Goal: Find specific page/section: Find specific page/section

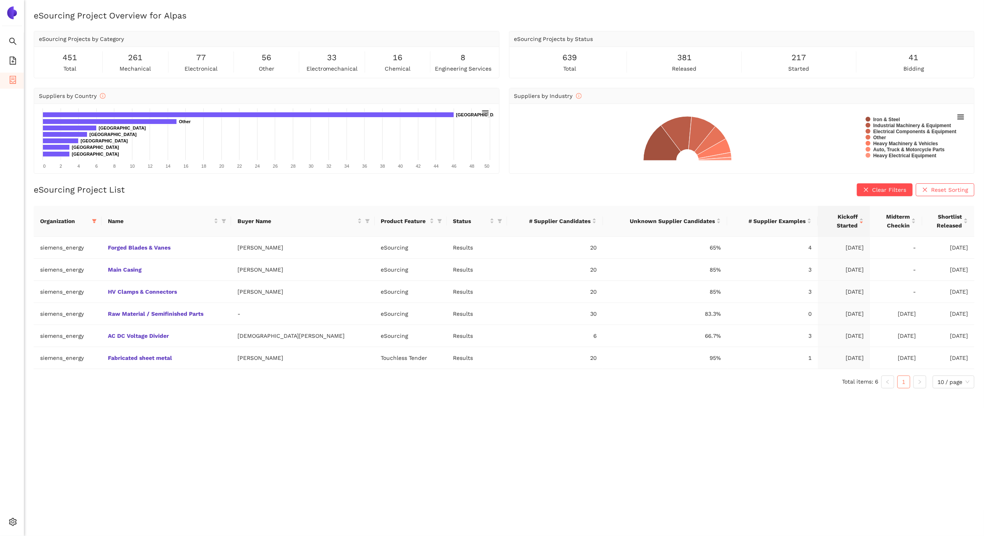
click at [15, 83] on icon "container" at bounding box center [13, 80] width 8 height 8
click at [96, 221] on icon "filter" at bounding box center [94, 221] width 4 height 4
click at [42, 360] on span "Reset" at bounding box center [39, 362] width 15 height 9
checkbox input "false"
click at [53, 238] on input "text" at bounding box center [76, 238] width 70 height 9
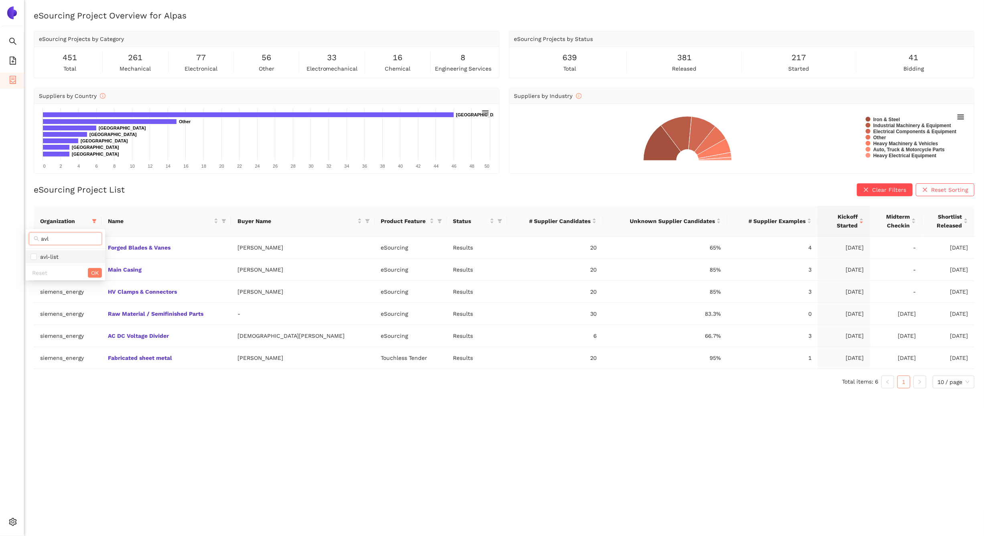
type input "avl"
click at [59, 252] on li "avl-list" at bounding box center [65, 256] width 79 height 13
checkbox input "true"
click at [95, 275] on span "OK" at bounding box center [95, 272] width 8 height 9
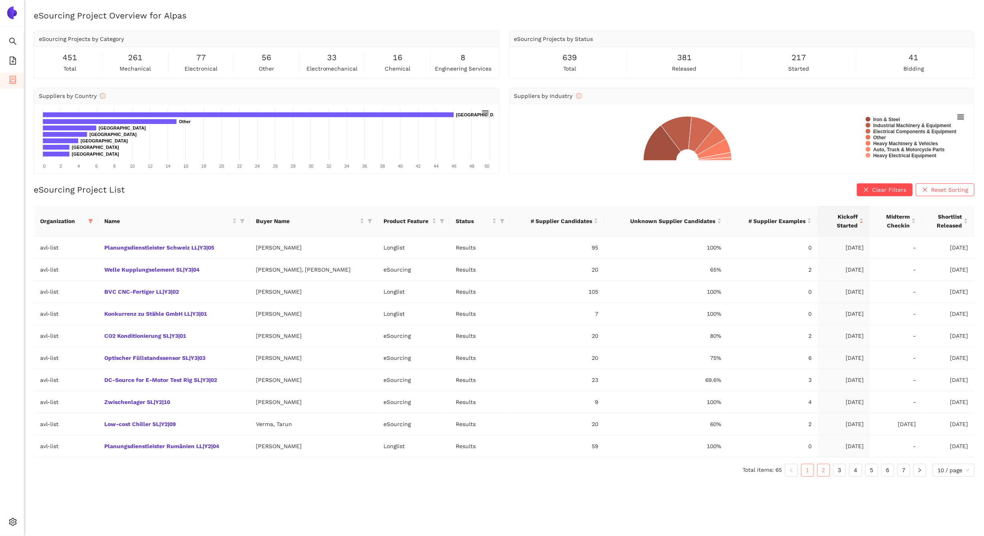
click at [821, 472] on link "2" at bounding box center [823, 470] width 12 height 12
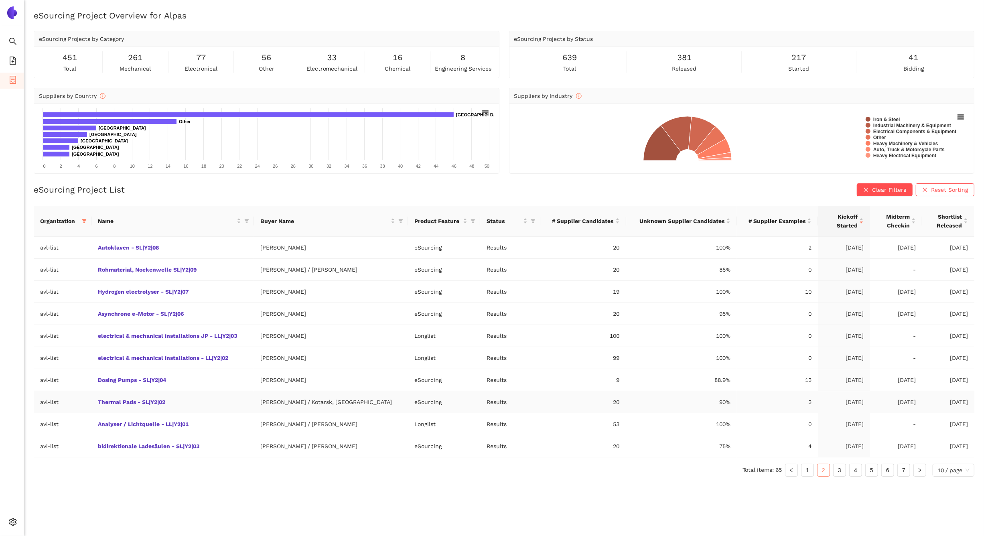
click at [339, 406] on td "[PERSON_NAME] / Kotarsk, [GEOGRAPHIC_DATA]" at bounding box center [331, 402] width 154 height 22
click at [841, 471] on link "3" at bounding box center [839, 470] width 12 height 12
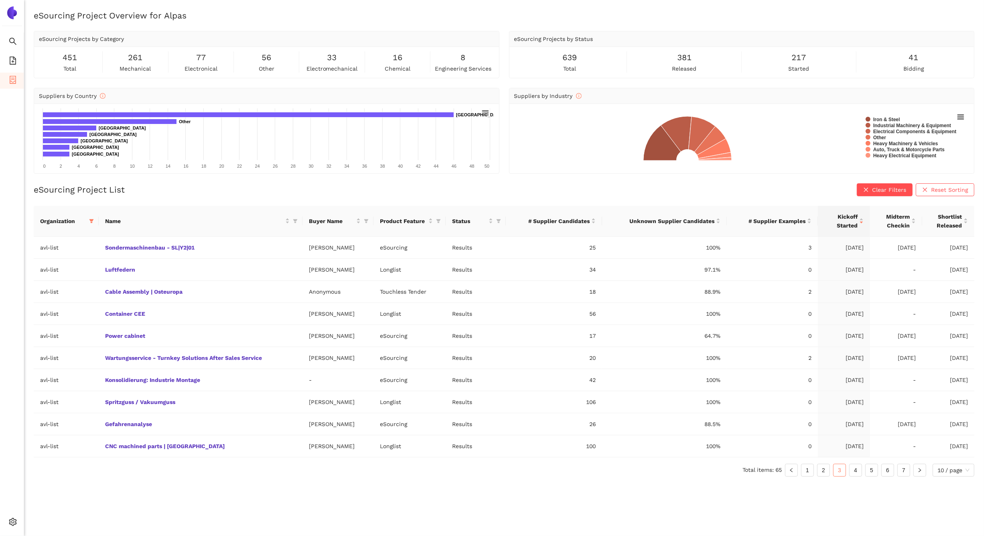
click at [815, 470] on ul "Total items: 65 1 2 3 4 5 6 7 10 / page" at bounding box center [504, 470] width 940 height 13
click at [811, 471] on link "1" at bounding box center [807, 470] width 12 height 12
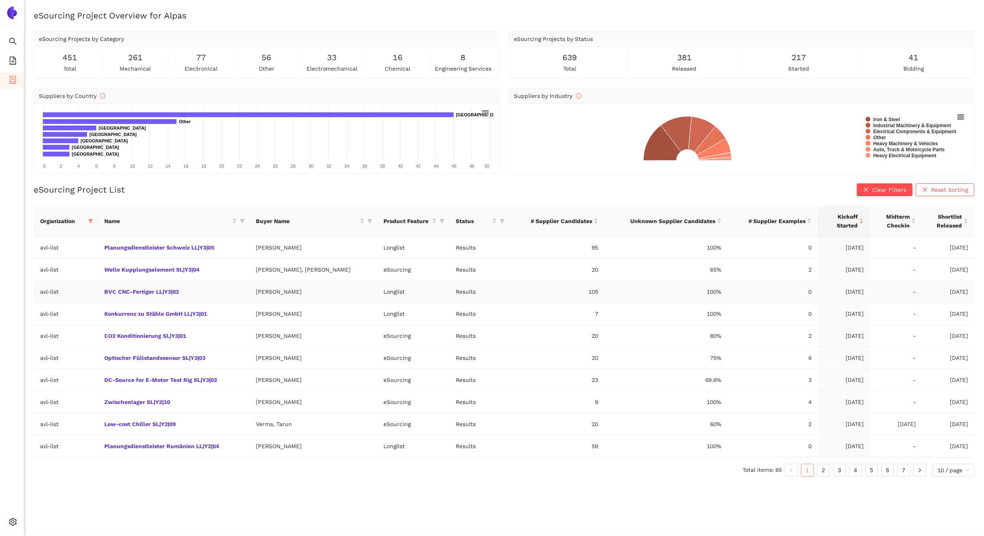
click at [290, 293] on td "[PERSON_NAME]" at bounding box center [313, 292] width 128 height 22
copy td "[PERSON_NAME]"
click at [0, 0] on link "BVC CNC-Fertiger LL|Y3|02" at bounding box center [0, 0] width 0 height 0
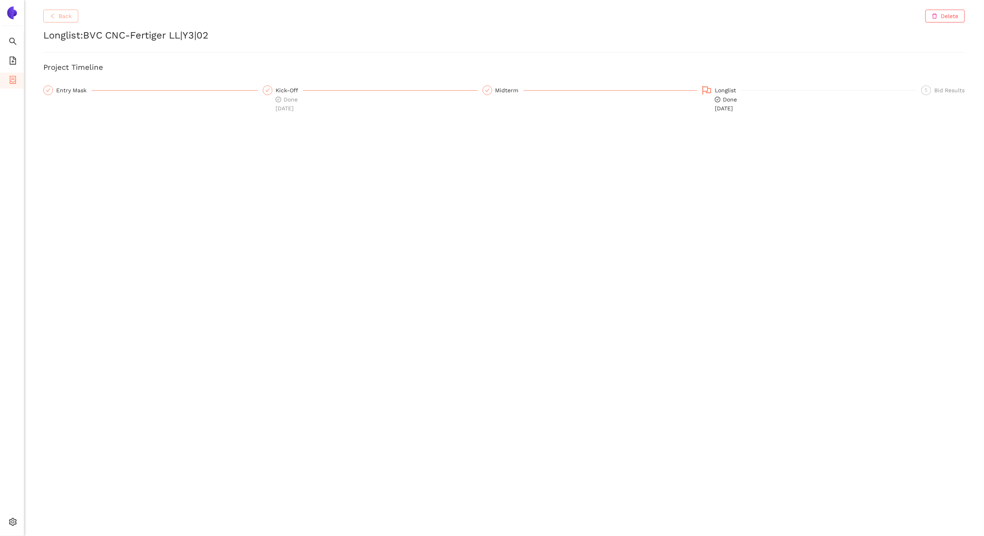
click at [65, 11] on button "Back" at bounding box center [60, 16] width 35 height 13
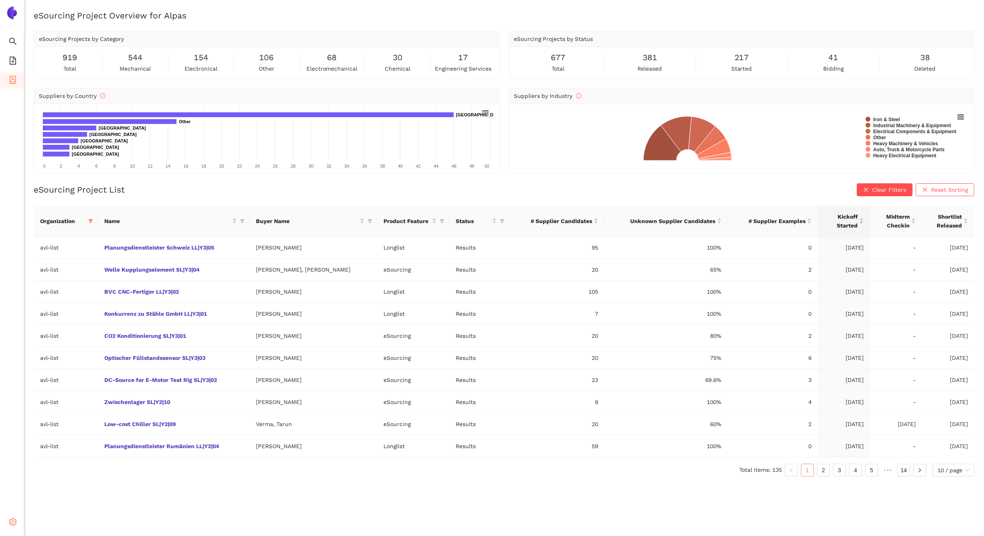
click at [15, 519] on icon "setting" at bounding box center [13, 522] width 8 height 8
click at [55, 468] on li "Internal Area" at bounding box center [57, 464] width 66 height 16
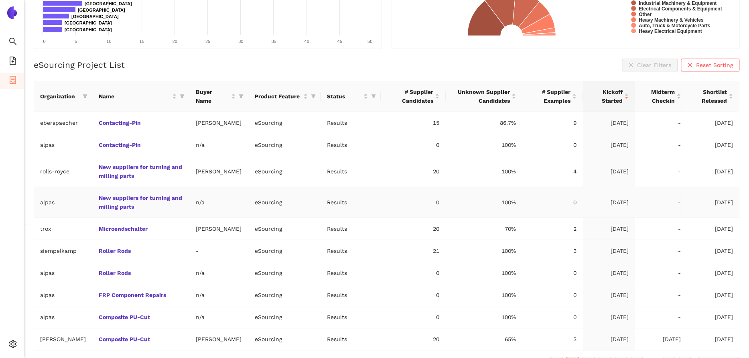
scroll to position [167, 0]
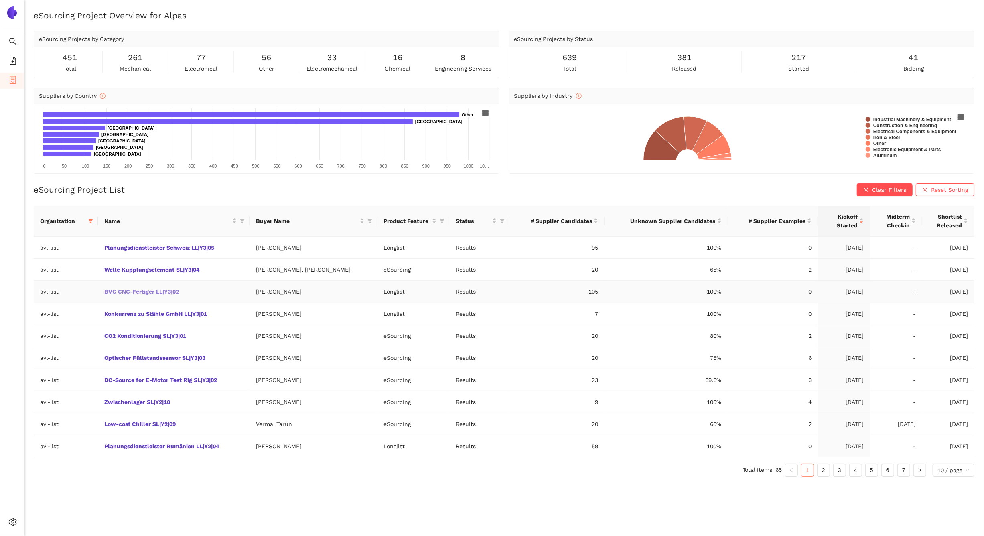
click at [0, 0] on link "BVC CNC-Fertiger LL|Y3|02" at bounding box center [0, 0] width 0 height 0
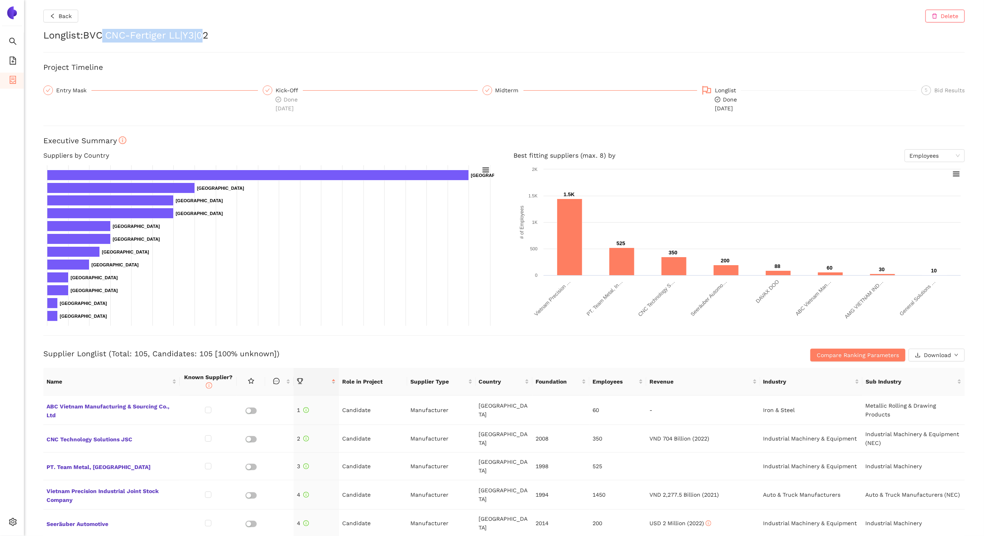
drag, startPoint x: 203, startPoint y: 39, endPoint x: 103, endPoint y: 37, distance: 100.3
click at [103, 37] on h2 "Longlist : BVC CNC-Fertiger LL|Y3|02" at bounding box center [503, 36] width 921 height 14
click at [57, 15] on button "Back" at bounding box center [60, 16] width 35 height 13
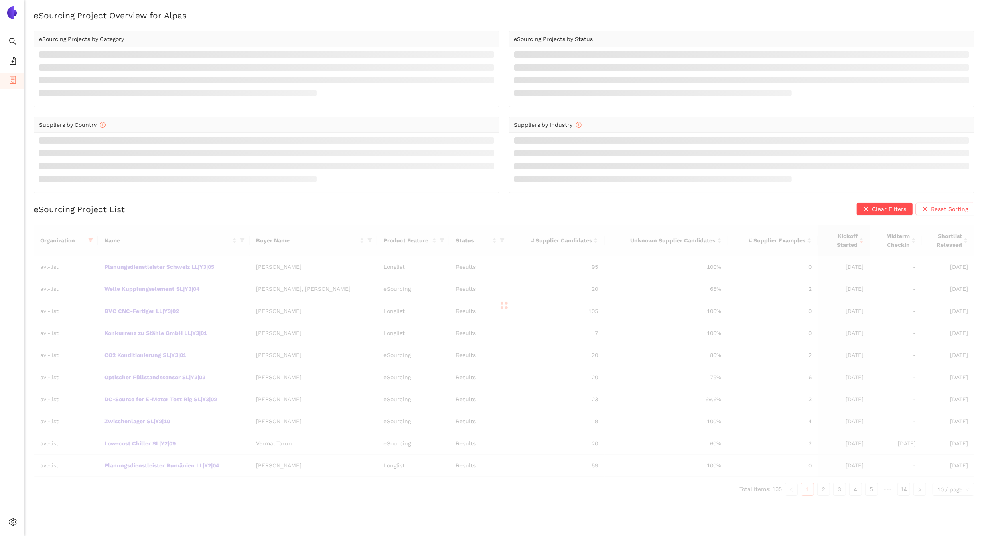
click at [441, 241] on div at bounding box center [504, 305] width 940 height 160
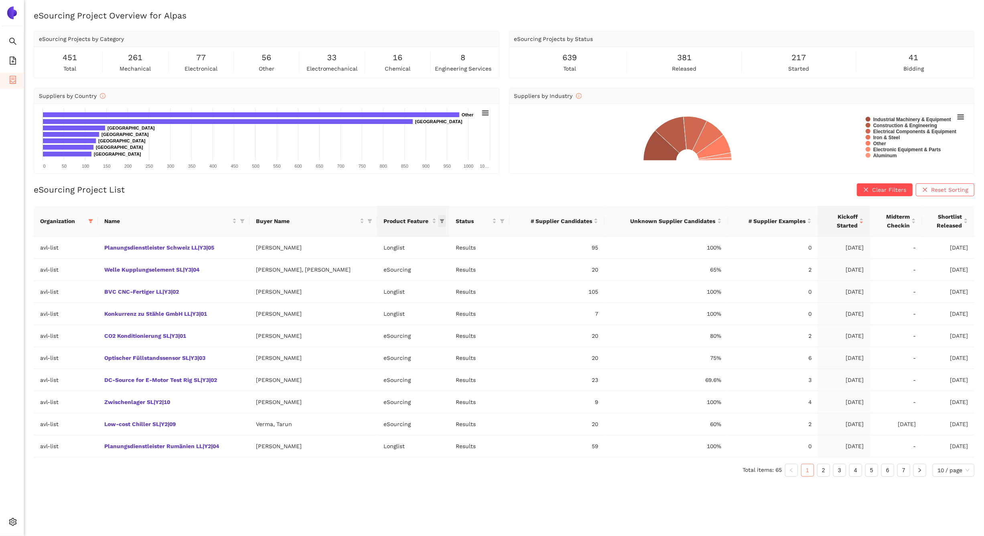
click at [443, 226] on span "this column's title is Product Feature,this column is sortable" at bounding box center [442, 221] width 8 height 12
click at [403, 283] on span "eSourcing" at bounding box center [391, 282] width 30 height 6
checkbox input "true"
click at [437, 298] on span "OK" at bounding box center [434, 298] width 8 height 9
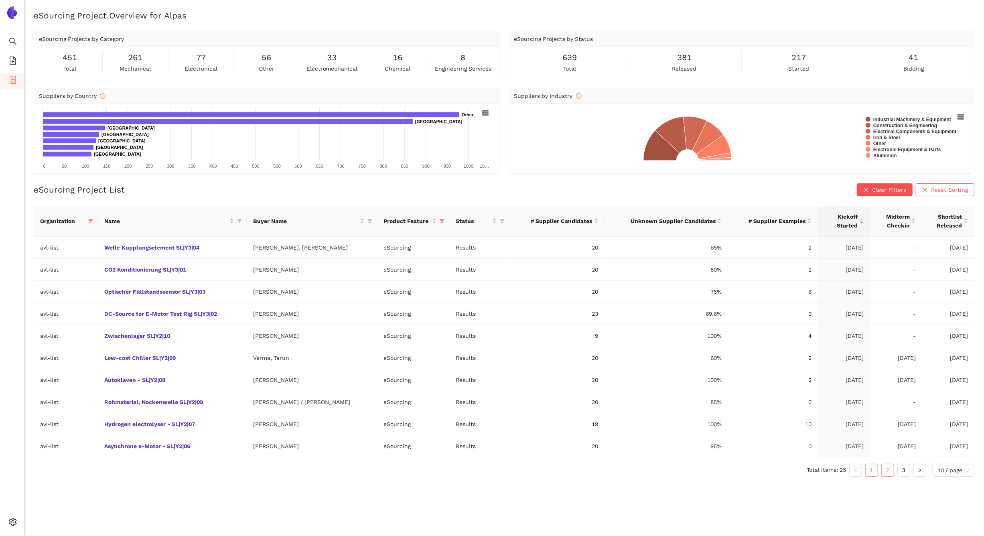
click at [884, 474] on link "2" at bounding box center [888, 470] width 12 height 12
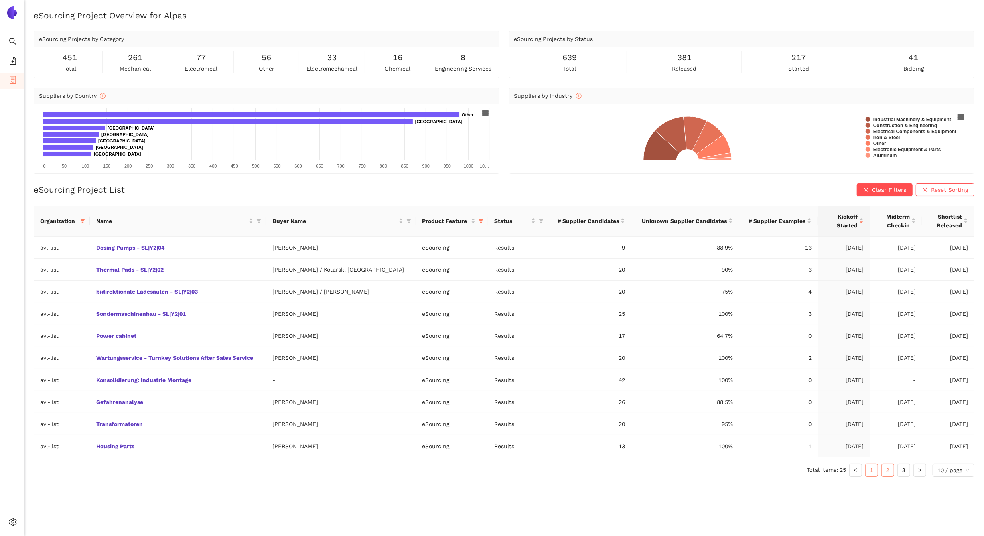
click at [873, 473] on link "1" at bounding box center [871, 470] width 12 height 12
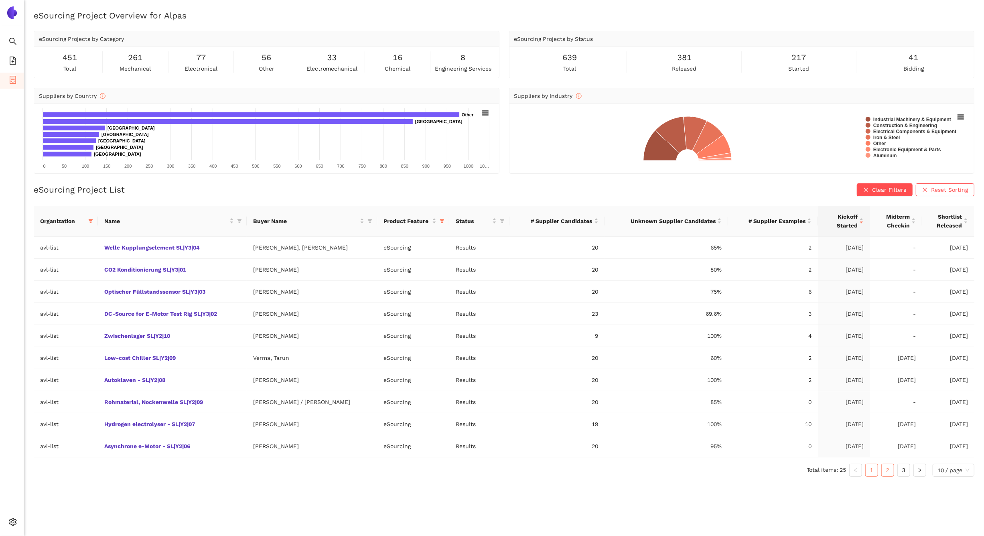
click at [888, 476] on link "2" at bounding box center [888, 470] width 12 height 12
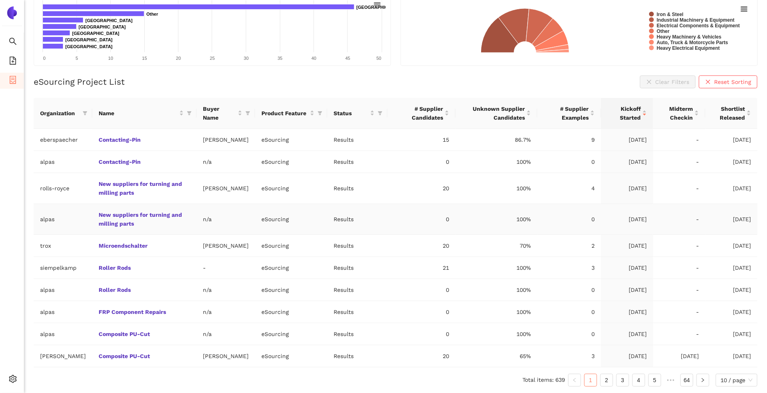
scroll to position [132, 0]
